Goal: Transaction & Acquisition: Purchase product/service

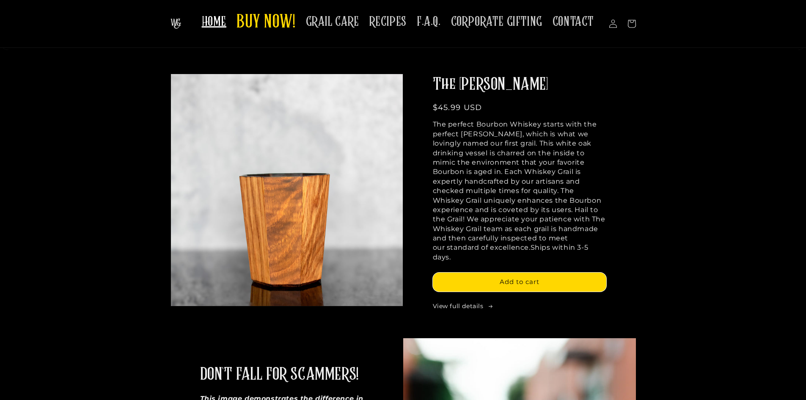
scroll to position [423, 0]
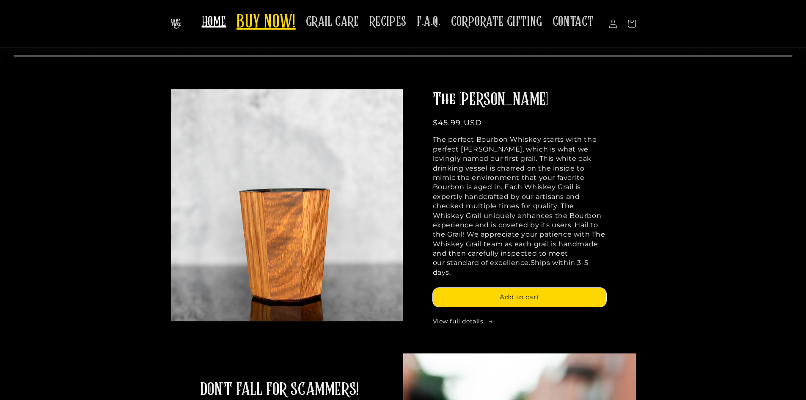
click at [250, 28] on span "BUY NOW!" at bounding box center [266, 22] width 59 height 23
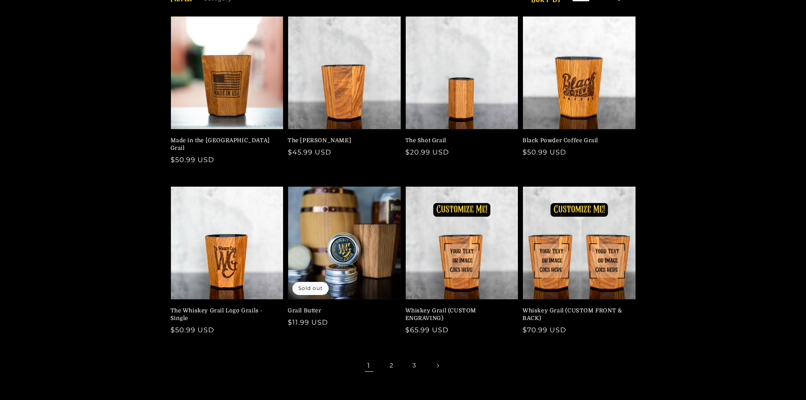
scroll to position [127, 0]
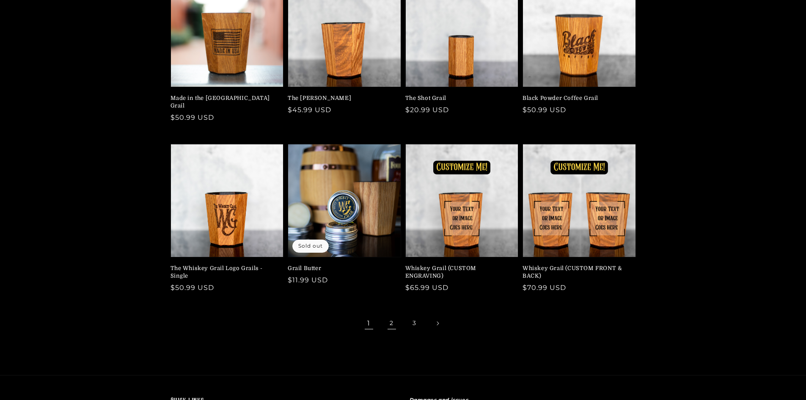
click at [394, 316] on link "2" at bounding box center [392, 323] width 19 height 19
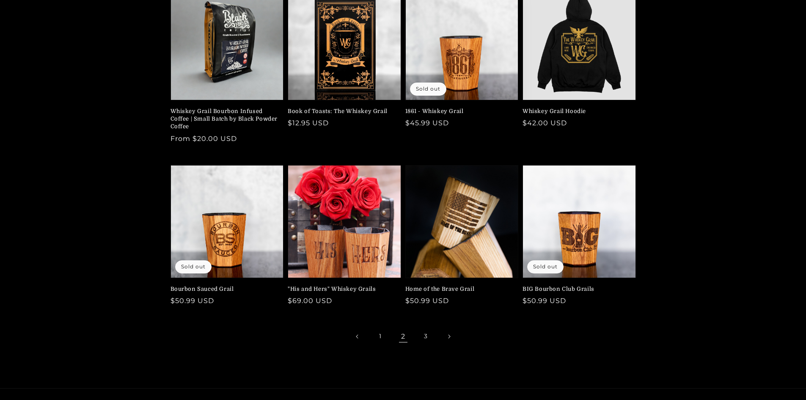
scroll to position [85, 0]
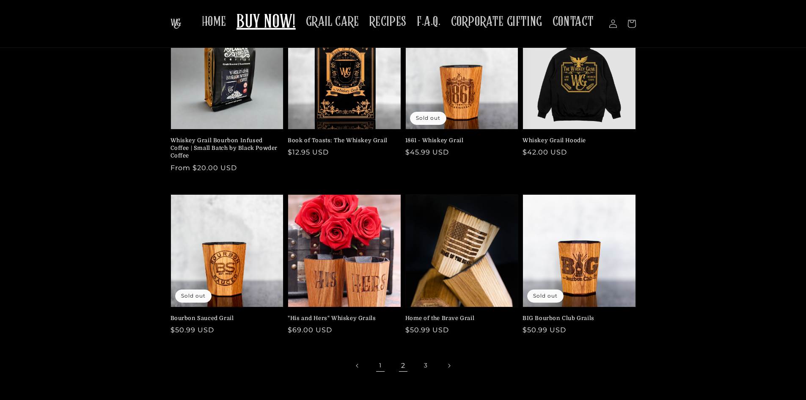
click at [376, 364] on link "1" at bounding box center [380, 365] width 19 height 19
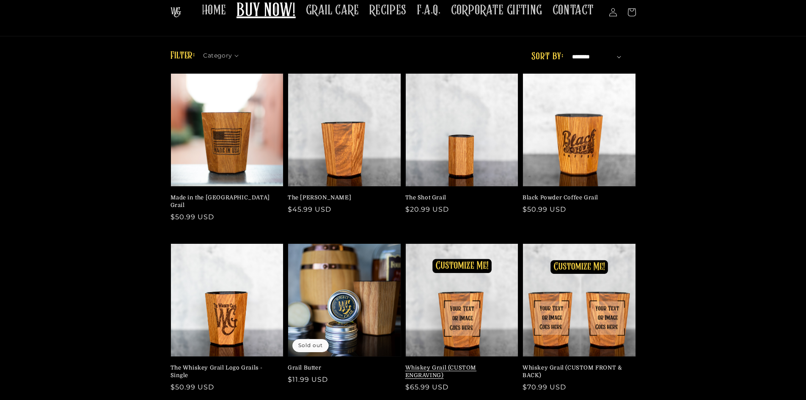
scroll to position [42, 0]
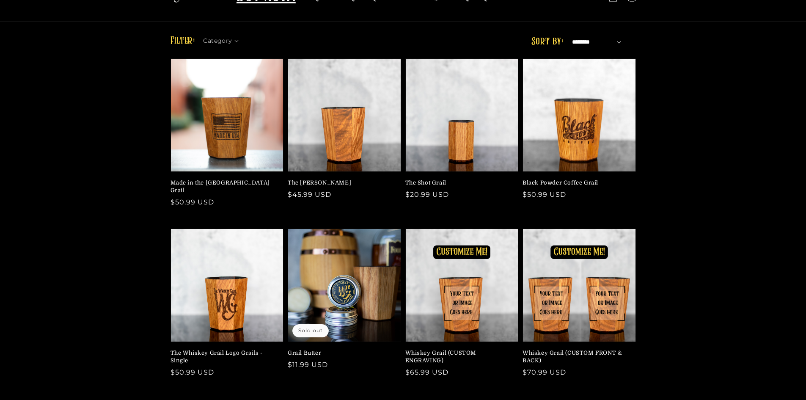
click at [609, 179] on link "Black Powder Coffee Grail" at bounding box center [577, 183] width 108 height 8
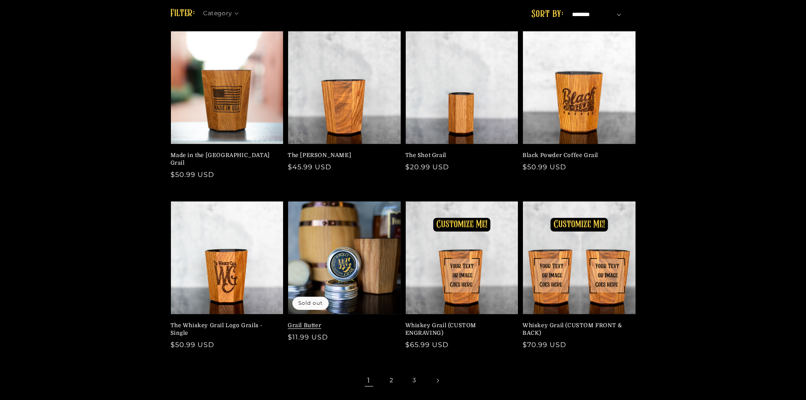
scroll to position [85, 0]
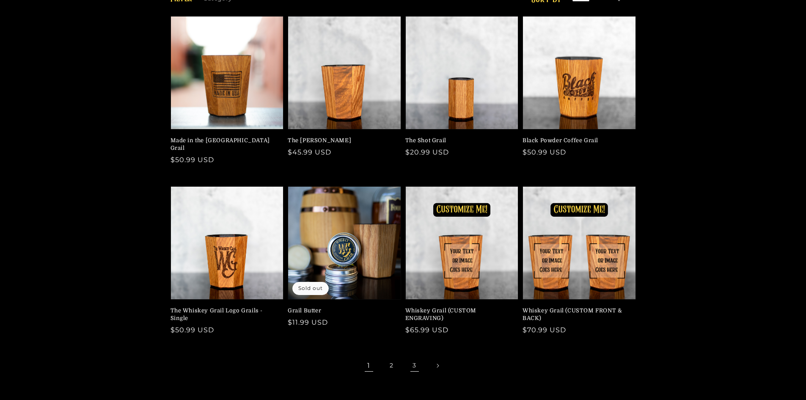
click at [414, 358] on link "3" at bounding box center [414, 365] width 19 height 19
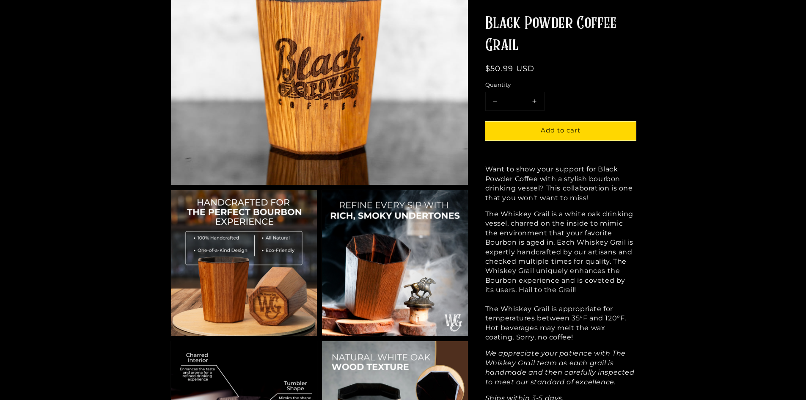
scroll to position [212, 0]
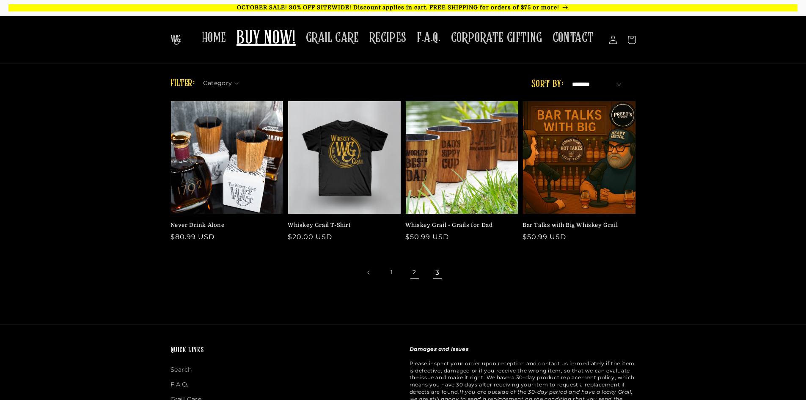
click at [417, 276] on link "2" at bounding box center [414, 272] width 19 height 19
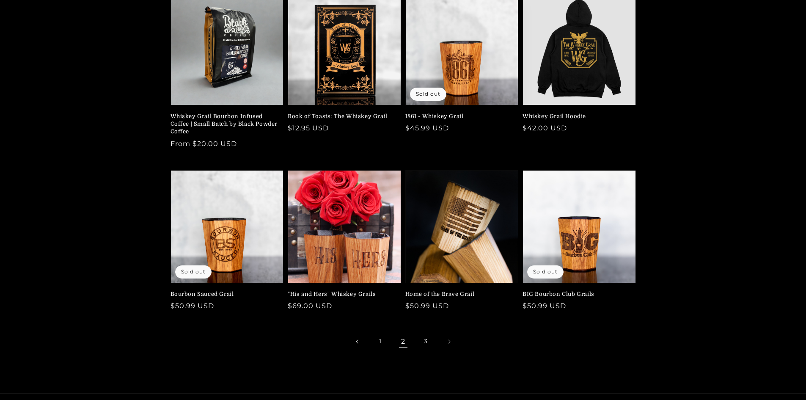
scroll to position [127, 0]
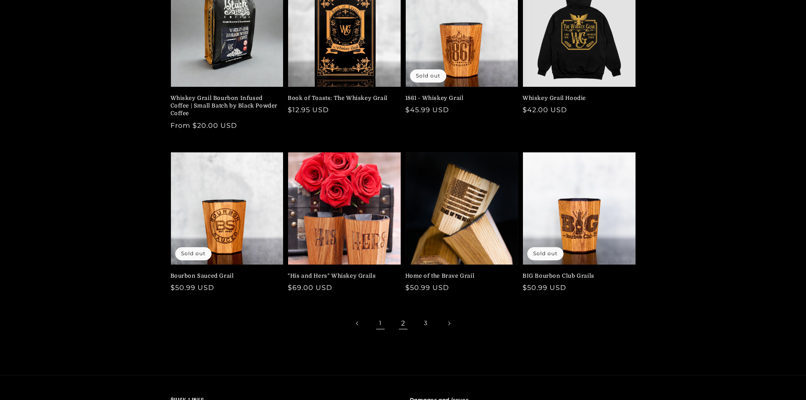
click at [385, 326] on link "1" at bounding box center [380, 323] width 19 height 19
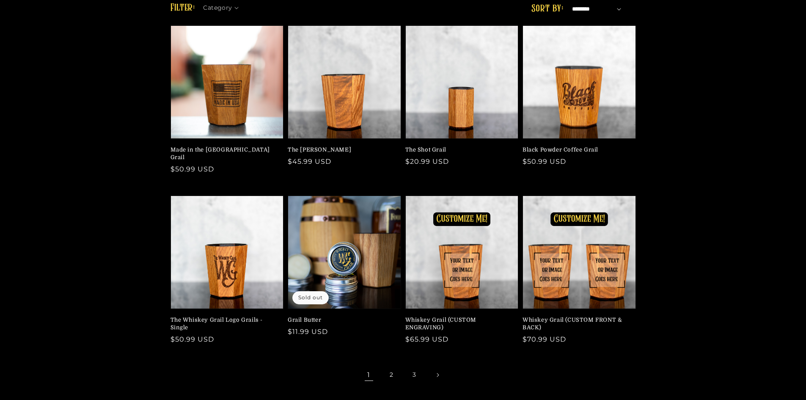
scroll to position [85, 0]
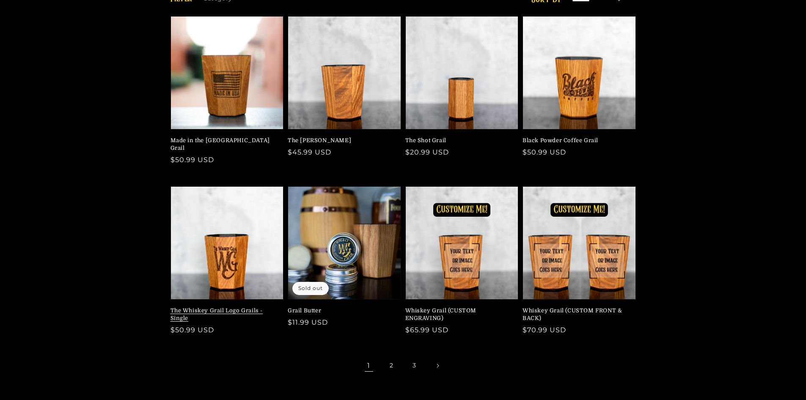
click at [241, 307] on link "The Whiskey Grail Logo Grails - Single" at bounding box center [225, 314] width 108 height 15
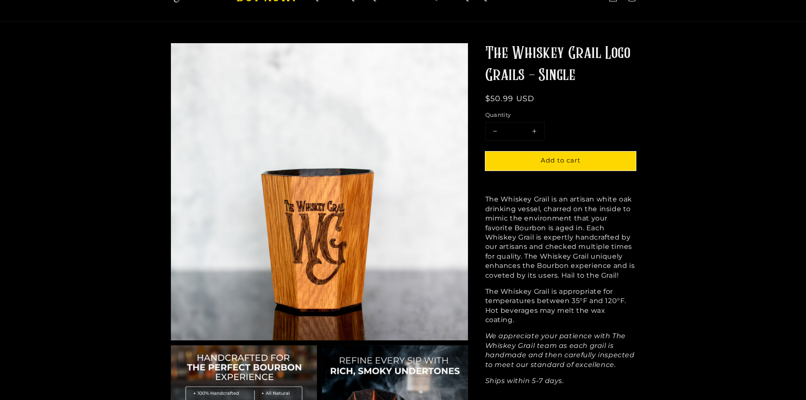
scroll to position [85, 0]
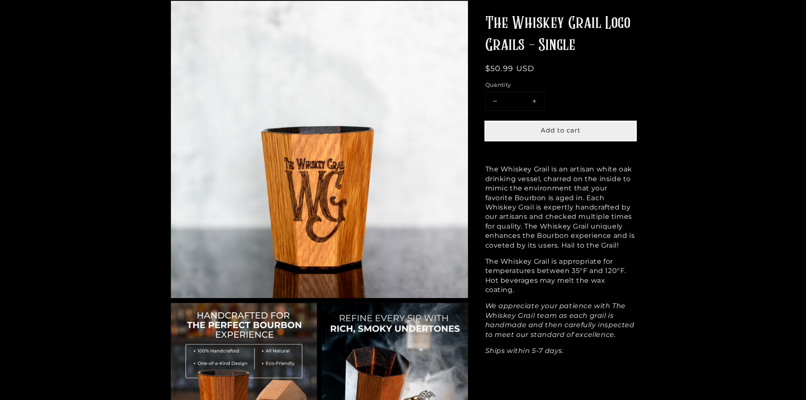
click at [582, 128] on button "Add to cart" at bounding box center [560, 130] width 151 height 19
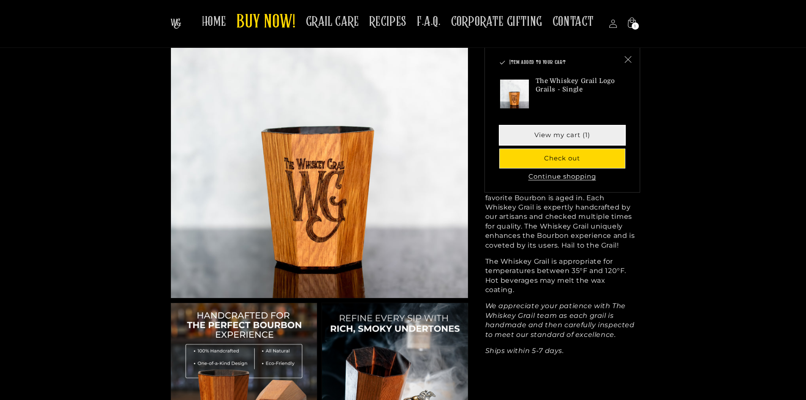
click at [573, 136] on link "View my cart (1)" at bounding box center [562, 135] width 125 height 19
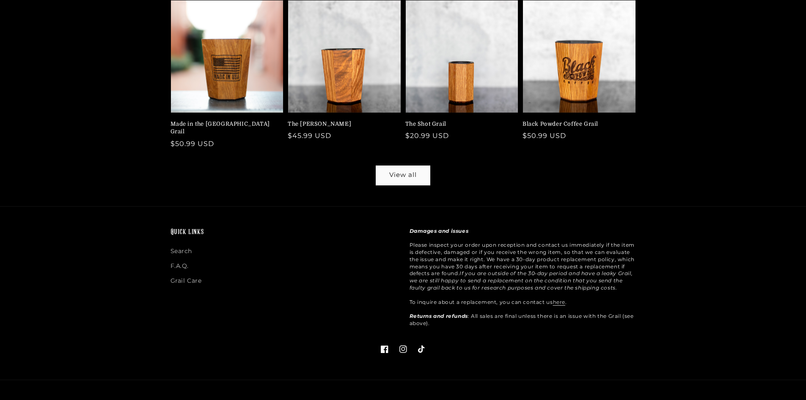
scroll to position [420, 0]
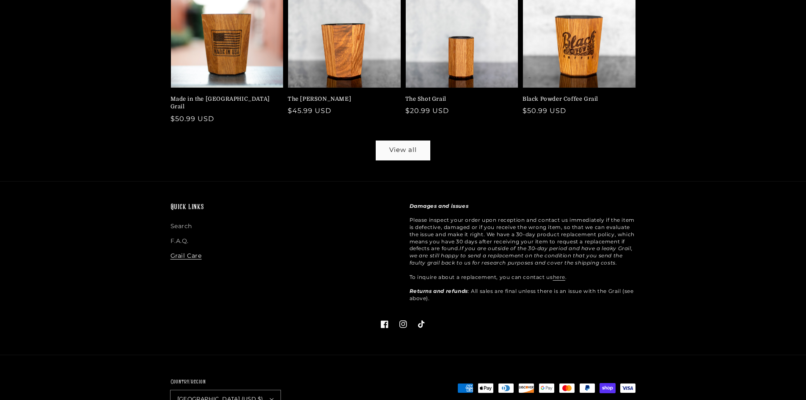
click at [182, 248] on link "Grail Care" at bounding box center [186, 255] width 31 height 15
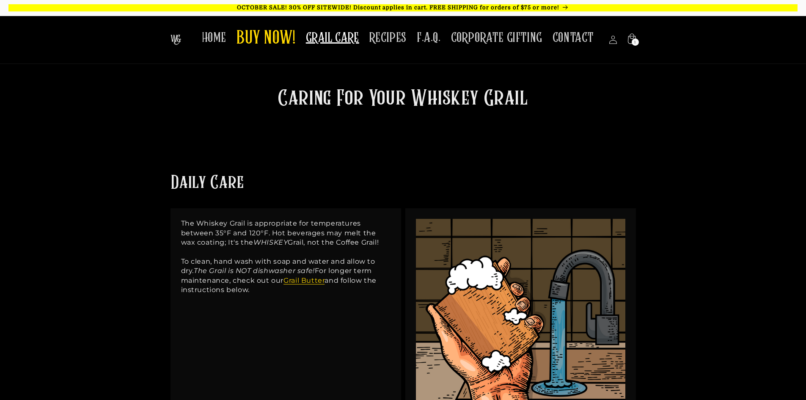
scroll to position [339, 0]
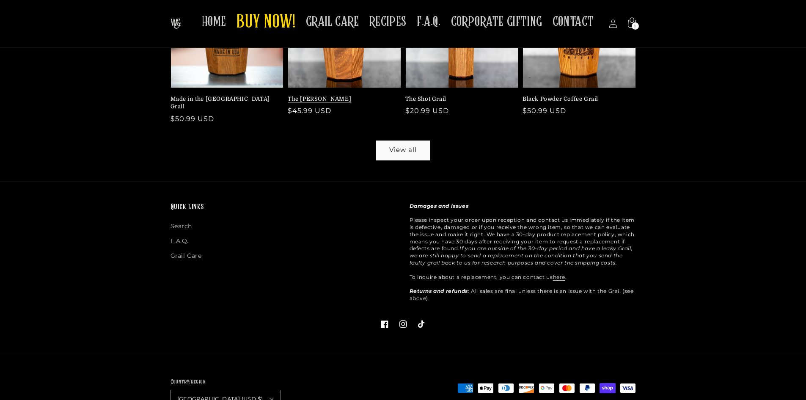
scroll to position [293, 0]
